Goal: Task Accomplishment & Management: Use online tool/utility

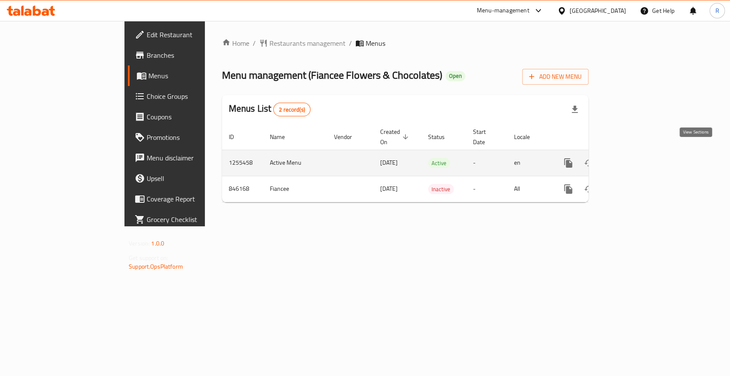
click at [634, 159] on icon "enhanced table" at bounding box center [630, 163] width 8 height 8
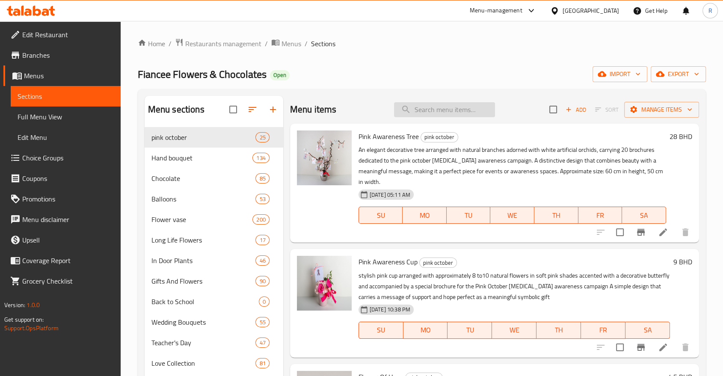
click at [439, 117] on input "search" at bounding box center [444, 109] width 101 height 15
type input "pink aw"
click at [646, 231] on icon "Branch-specific-item" at bounding box center [641, 232] width 10 height 10
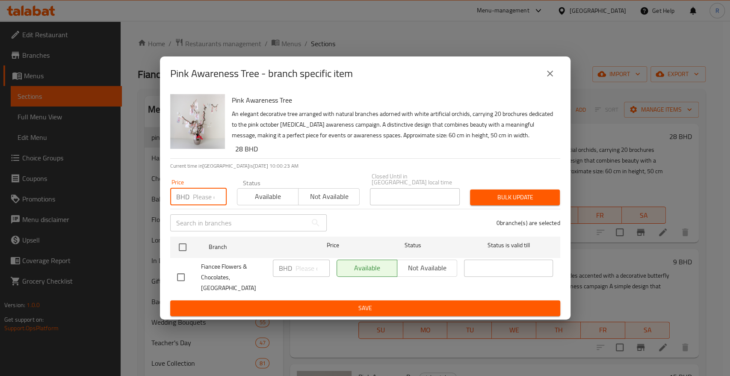
click at [203, 201] on input "number" at bounding box center [210, 196] width 34 height 17
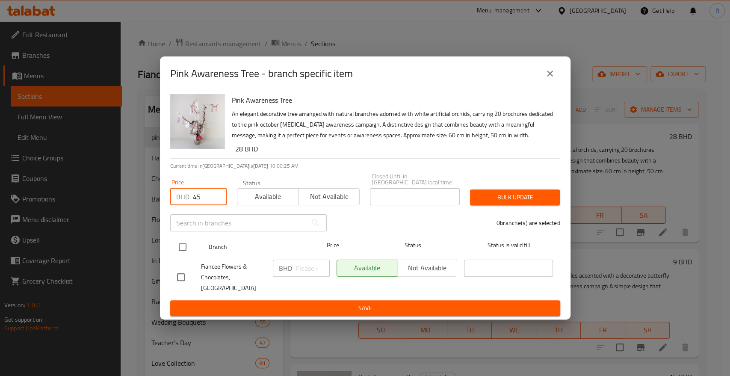
type input "45"
click at [181, 252] on input "checkbox" at bounding box center [183, 247] width 18 height 18
checkbox input "true"
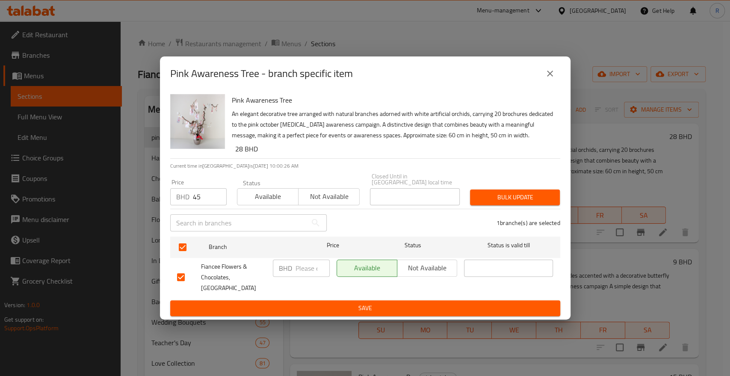
click at [500, 203] on span "Bulk update" at bounding box center [515, 197] width 76 height 11
